Goal: Task Accomplishment & Management: Complete application form

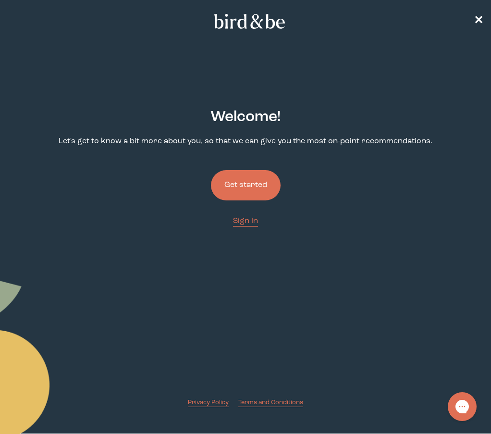
click at [274, 178] on button "Get started" at bounding box center [246, 185] width 70 height 30
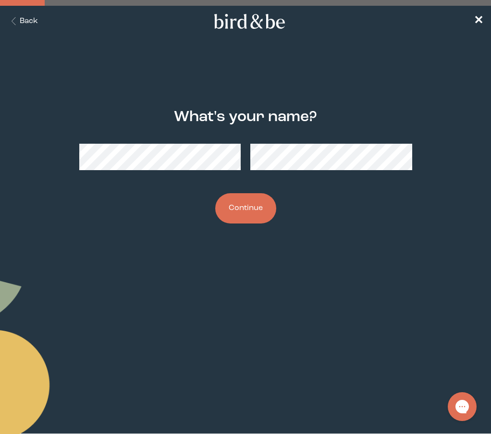
click at [28, 20] on button "Back" at bounding box center [23, 21] width 30 height 11
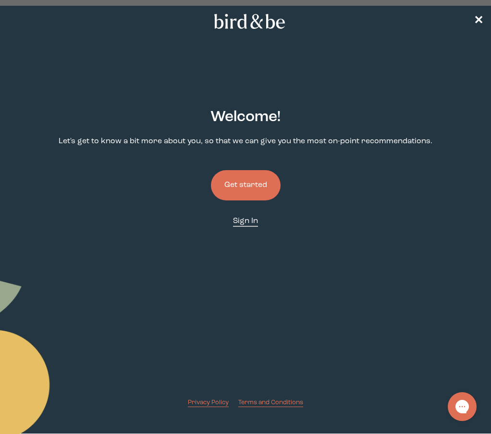
click at [238, 223] on span "Sign In" at bounding box center [245, 221] width 25 height 8
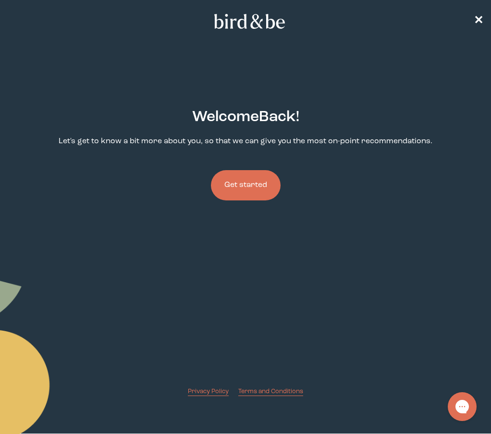
click at [246, 179] on button "Get started" at bounding box center [246, 185] width 70 height 30
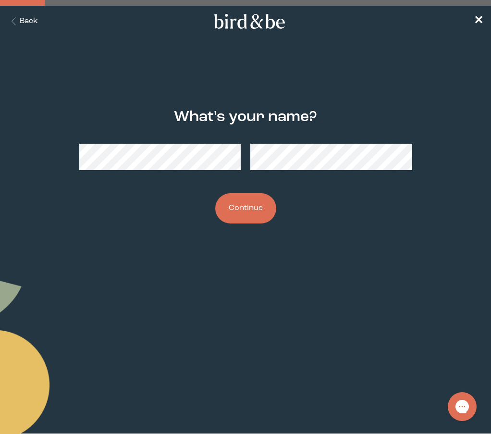
click at [243, 211] on button "Continue" at bounding box center [245, 208] width 61 height 30
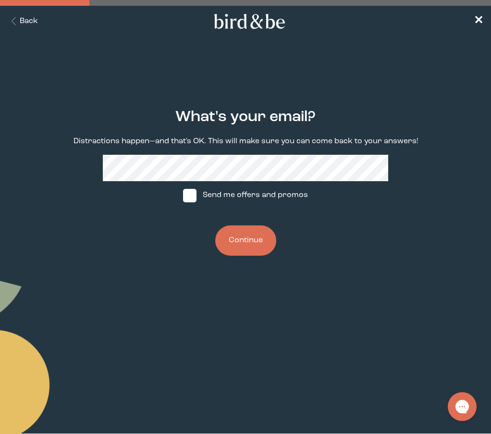
click at [237, 236] on button "Continue" at bounding box center [245, 240] width 61 height 30
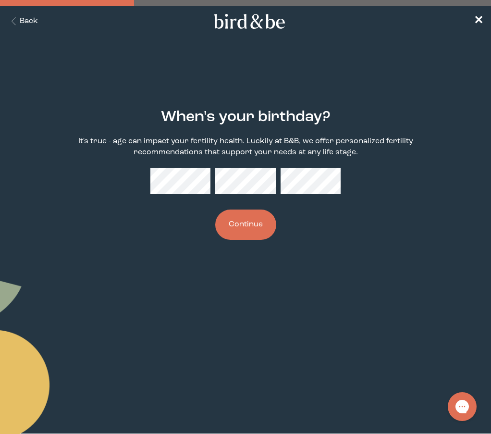
click at [215, 209] on button "Continue" at bounding box center [245, 224] width 61 height 30
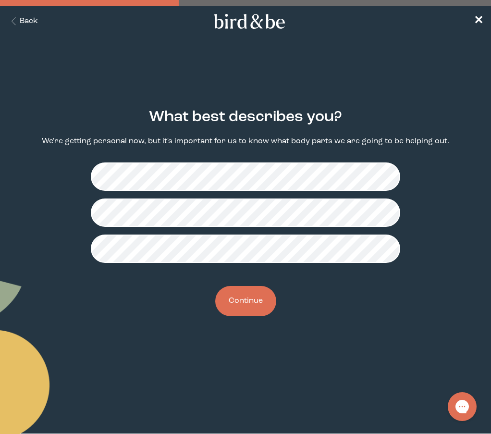
click at [227, 307] on button "Continue" at bounding box center [245, 301] width 61 height 30
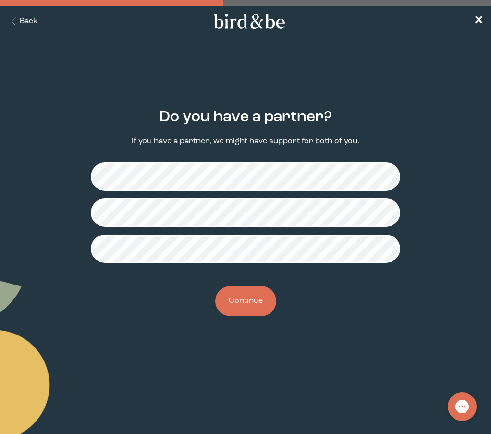
click at [247, 296] on button "Continue" at bounding box center [245, 301] width 61 height 30
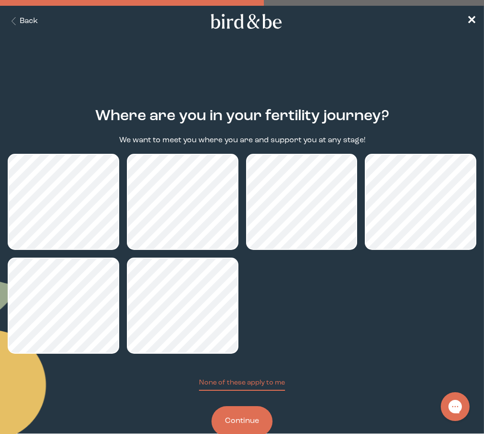
click at [229, 410] on button "Continue" at bounding box center [241, 421] width 61 height 30
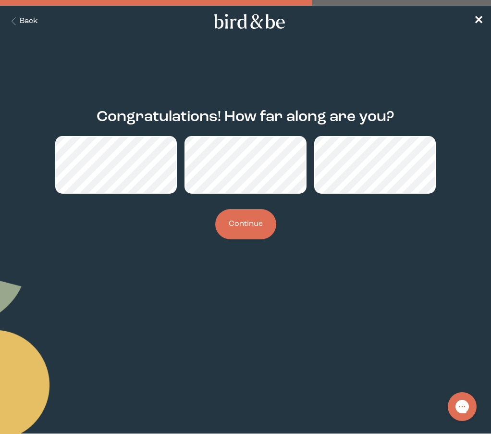
click at [229, 222] on button "Continue" at bounding box center [245, 224] width 61 height 30
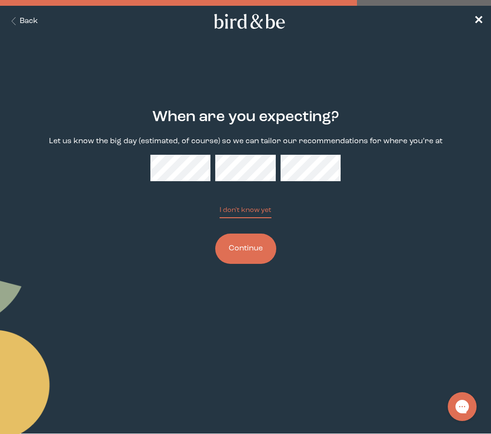
click at [220, 205] on button "I don't know yet" at bounding box center [246, 211] width 52 height 13
click at [20, 26] on button "Back" at bounding box center [23, 21] width 30 height 11
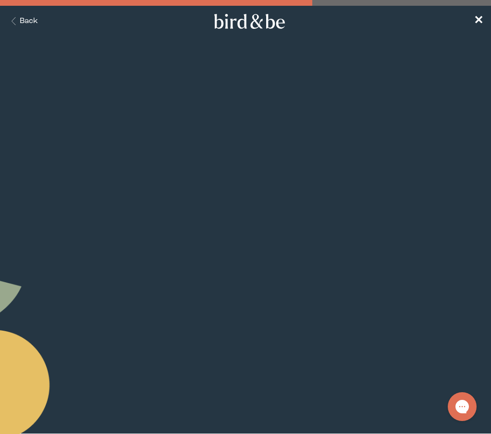
click at [20, 25] on button "Back" at bounding box center [23, 21] width 30 height 11
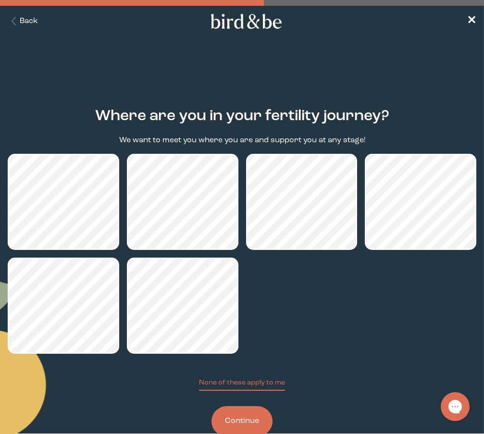
click at [20, 25] on button "Back" at bounding box center [23, 21] width 30 height 11
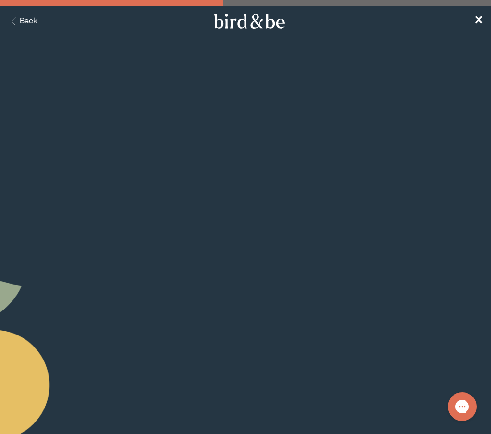
click at [20, 25] on button "Back" at bounding box center [23, 21] width 30 height 11
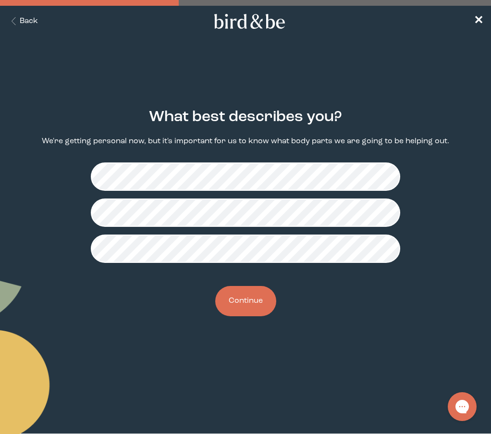
click at [20, 25] on button "Back" at bounding box center [23, 21] width 30 height 11
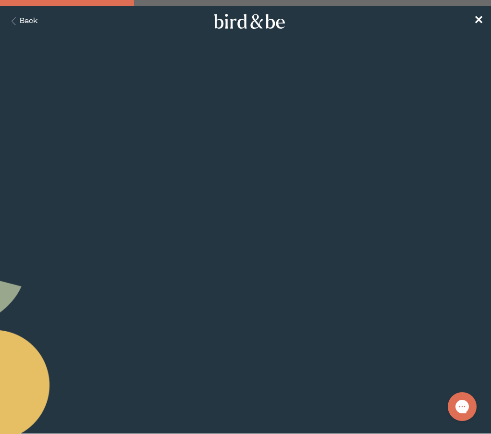
click at [20, 25] on button "Back" at bounding box center [23, 21] width 30 height 11
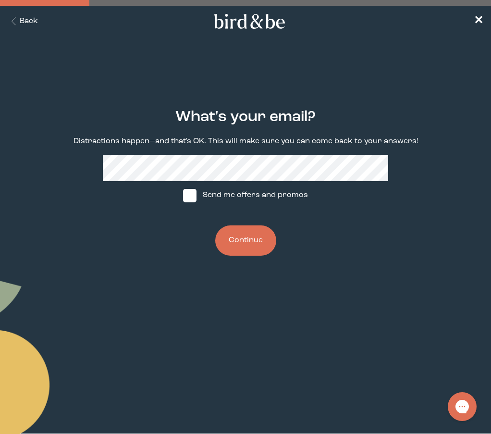
drag, startPoint x: 233, startPoint y: 242, endPoint x: 222, endPoint y: 242, distance: 10.1
click at [222, 242] on button "Continue" at bounding box center [245, 240] width 61 height 30
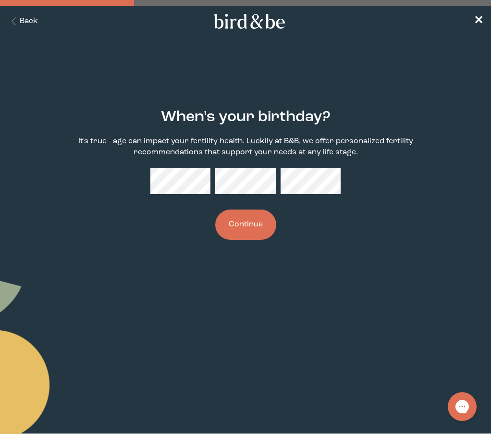
click at [229, 237] on button "Continue" at bounding box center [245, 224] width 61 height 30
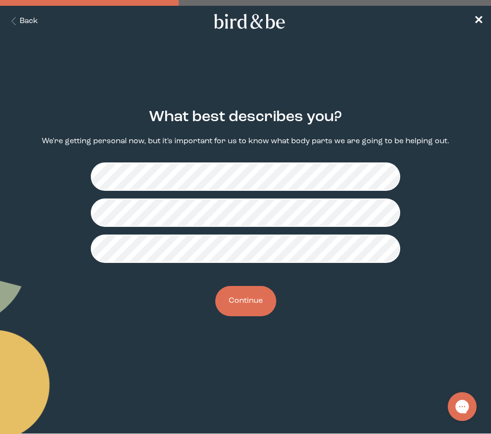
click at [243, 302] on button "Continue" at bounding box center [245, 301] width 61 height 30
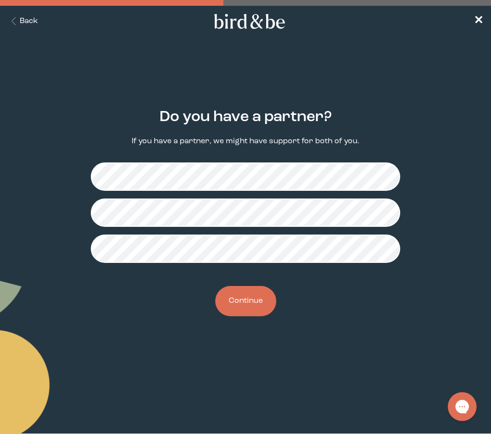
click at [243, 302] on button "Continue" at bounding box center [245, 301] width 61 height 30
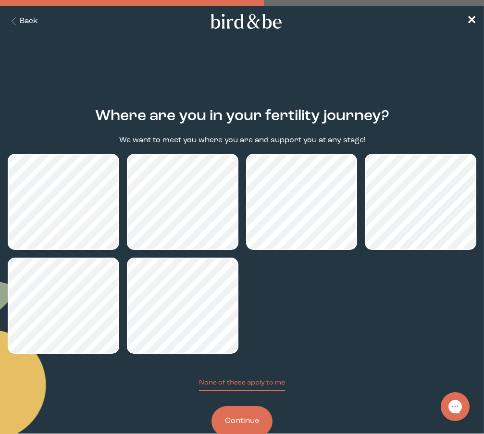
click at [239, 416] on button "Continue" at bounding box center [241, 421] width 61 height 30
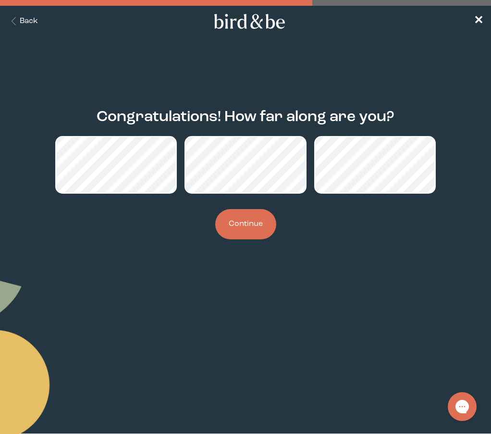
click at [227, 225] on button "Continue" at bounding box center [245, 224] width 61 height 30
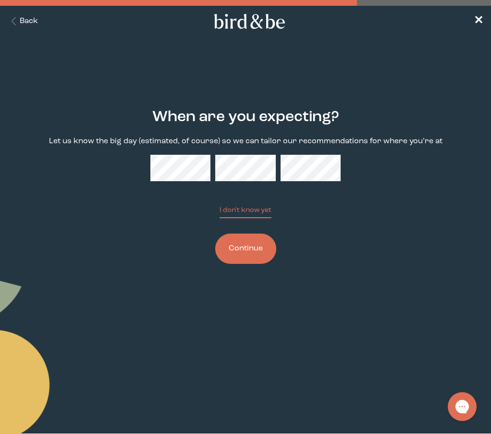
click at [220, 205] on button "I don't know yet" at bounding box center [246, 211] width 52 height 13
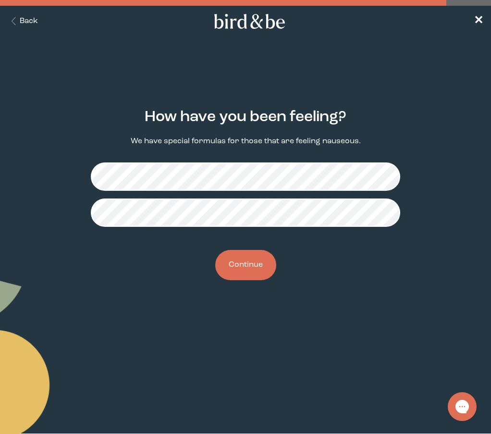
click at [239, 263] on button "Continue" at bounding box center [245, 265] width 61 height 30
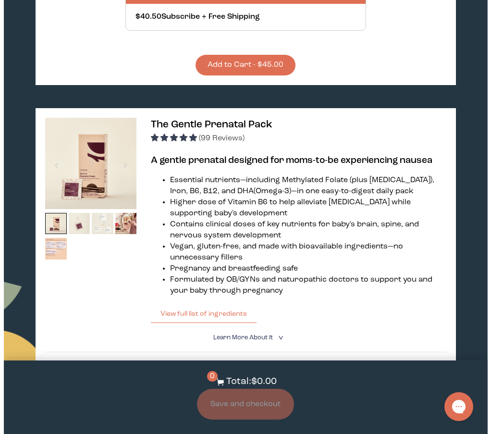
scroll to position [501, 0]
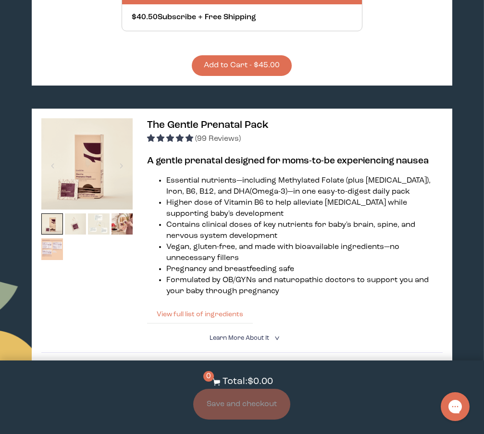
click at [166, 311] on button "View full list of ingredients" at bounding box center [200, 314] width 106 height 19
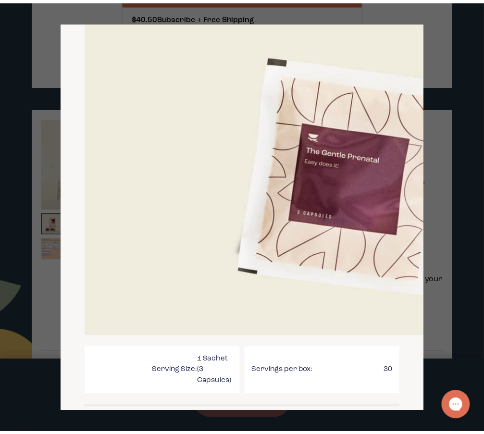
scroll to position [62, 0]
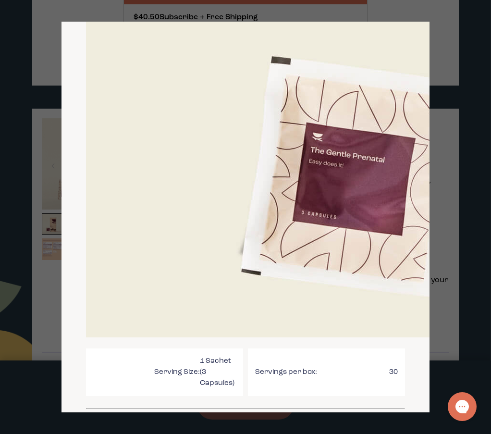
click at [413, 15] on div at bounding box center [245, 217] width 491 height 434
